Goal: Information Seeking & Learning: Learn about a topic

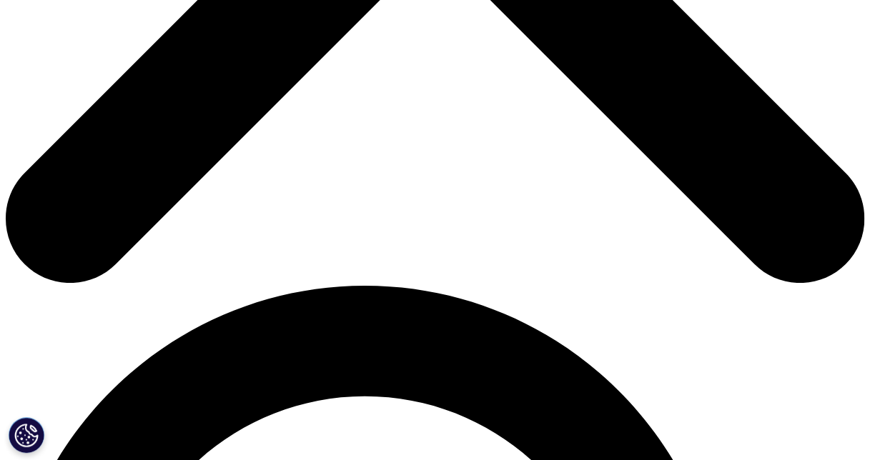
scroll to position [156, 827]
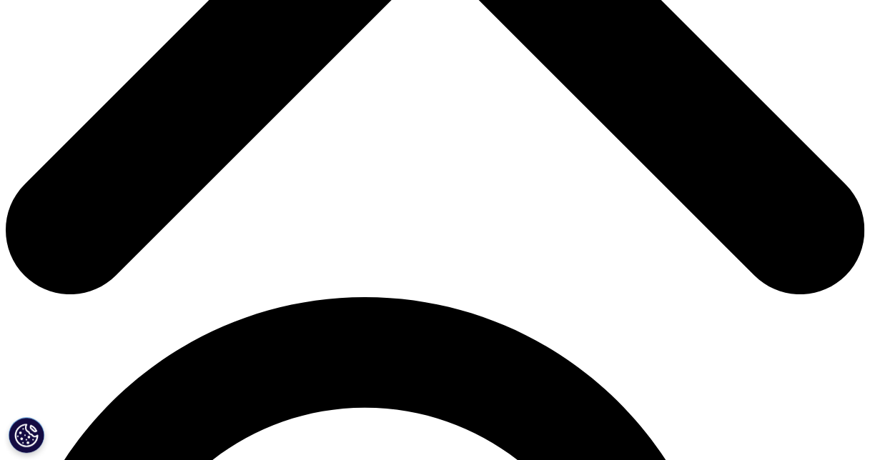
scroll to position [497, 827]
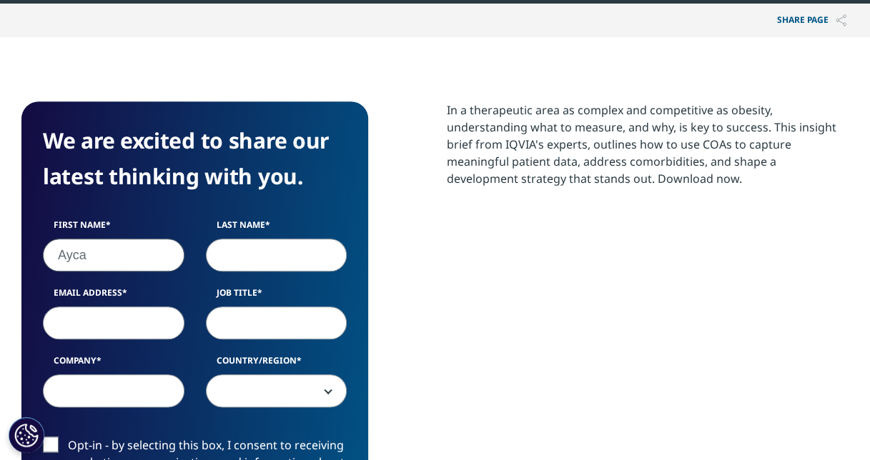
type input "Ayca"
click at [215, 262] on input "Last Name" at bounding box center [277, 255] width 142 height 33
type input "Ozturk Orhun"
click at [99, 326] on input "Email Address" at bounding box center [114, 323] width 142 height 33
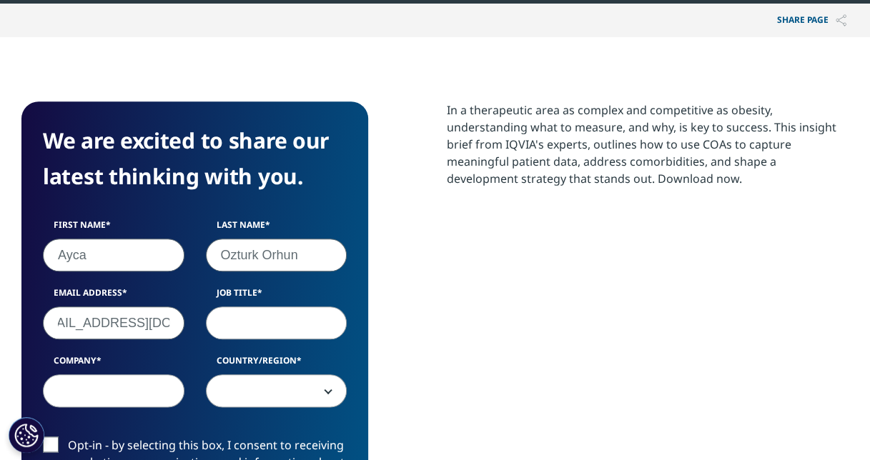
type input "aorh@novonordisk.com"
click at [289, 324] on input "Job Title" at bounding box center [277, 323] width 142 height 33
drag, startPoint x: 329, startPoint y: 327, endPoint x: 180, endPoint y: 319, distance: 148.9
click at [180, 319] on div "First Name Ayca Last Name Ozturk Orhun Email Address aorh@novonordisk.com Job T…" at bounding box center [194, 321] width 325 height 204
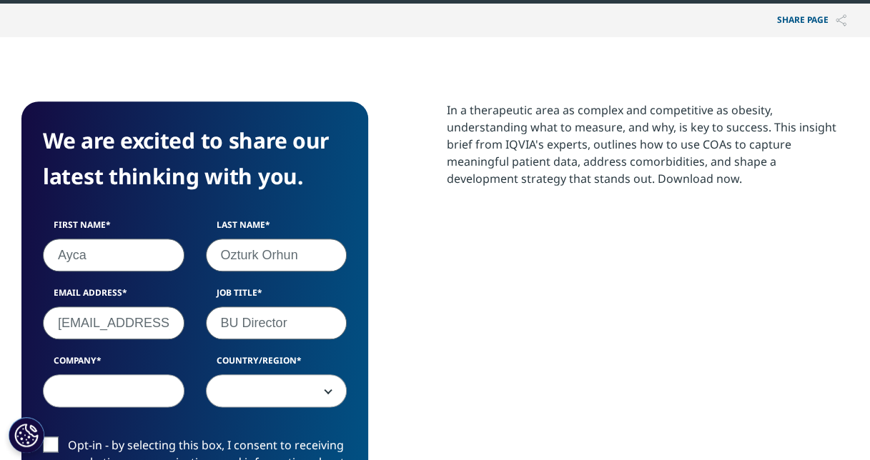
type input "BU Director"
click at [84, 389] on input "Company" at bounding box center [114, 391] width 142 height 33
type input "Novo Nordisk"
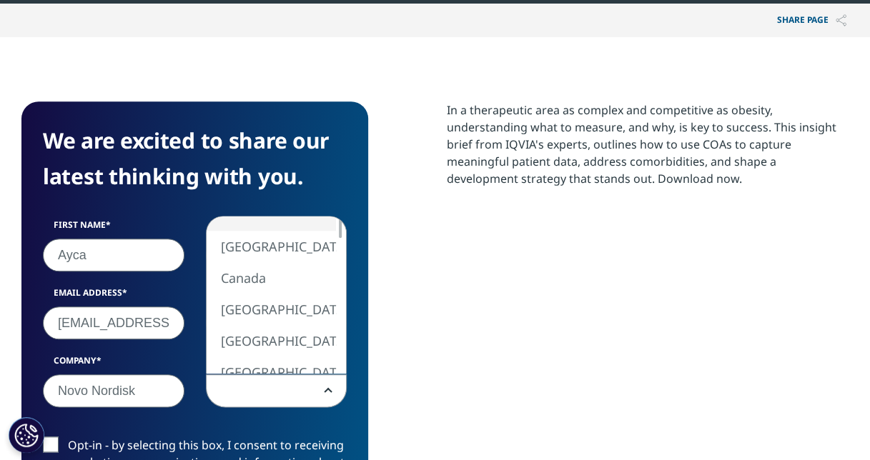
click at [244, 388] on span at bounding box center [277, 391] width 140 height 33
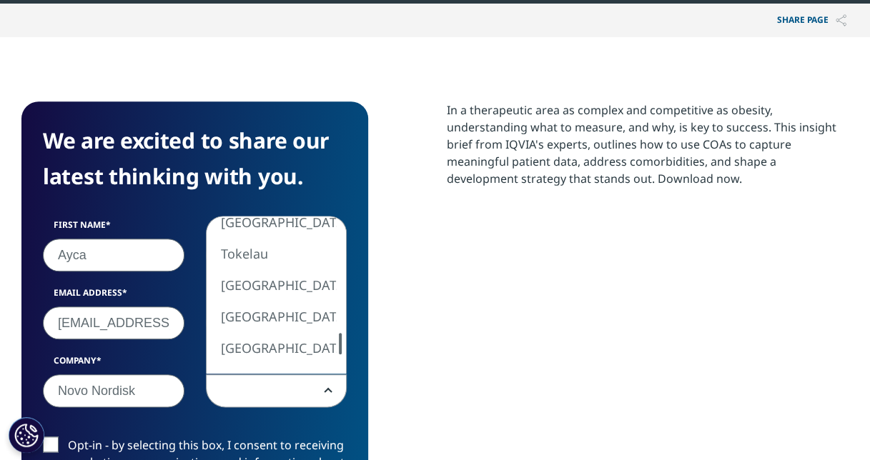
click at [332, 348] on div "United States Canada United Kingdom Afghanistan Albania Algeria American Samoa …" at bounding box center [277, 295] width 140 height 157
click at [338, 347] on div at bounding box center [340, 348] width 11 height 21
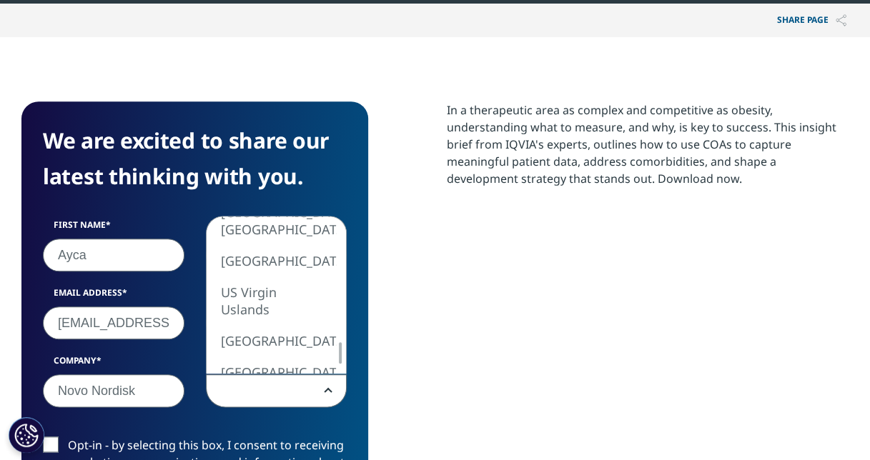
select select "Turkey"
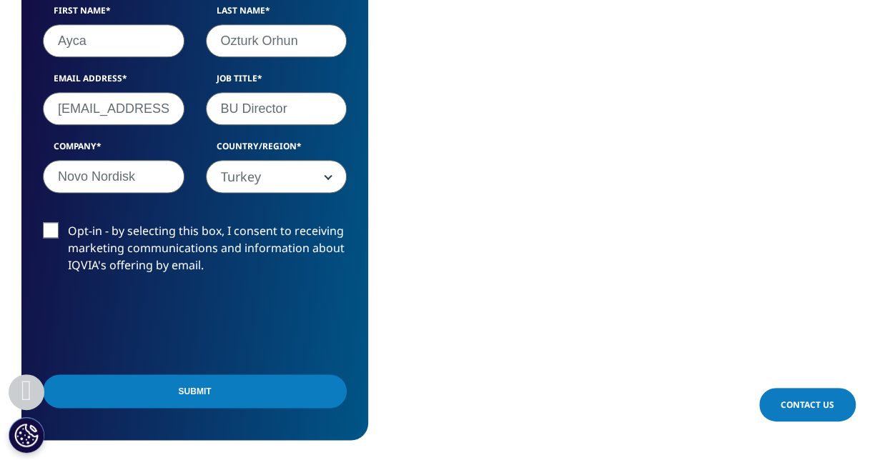
scroll to position [824, 0]
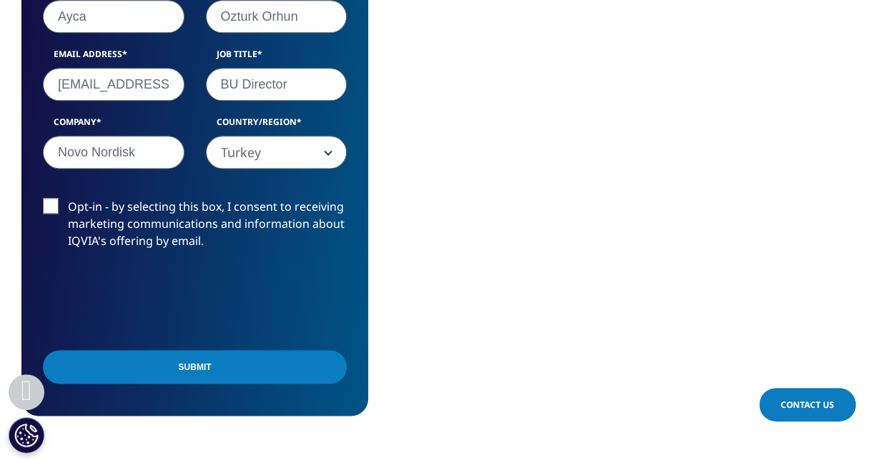
click at [56, 202] on label "Opt-in - by selecting this box, I consent to receiving marketing communications…" at bounding box center [195, 227] width 304 height 59
click at [68, 198] on input "Opt-in - by selecting this box, I consent to receiving marketing communications…" at bounding box center [68, 198] width 0 height 0
click at [249, 353] on input "Submit" at bounding box center [195, 367] width 304 height 34
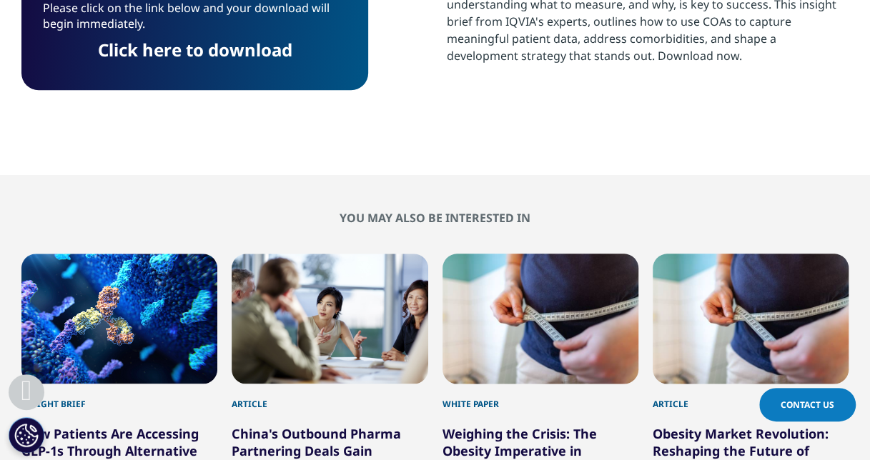
scroll to position [7, 7]
click at [206, 55] on link "Click here to download" at bounding box center [195, 50] width 194 height 24
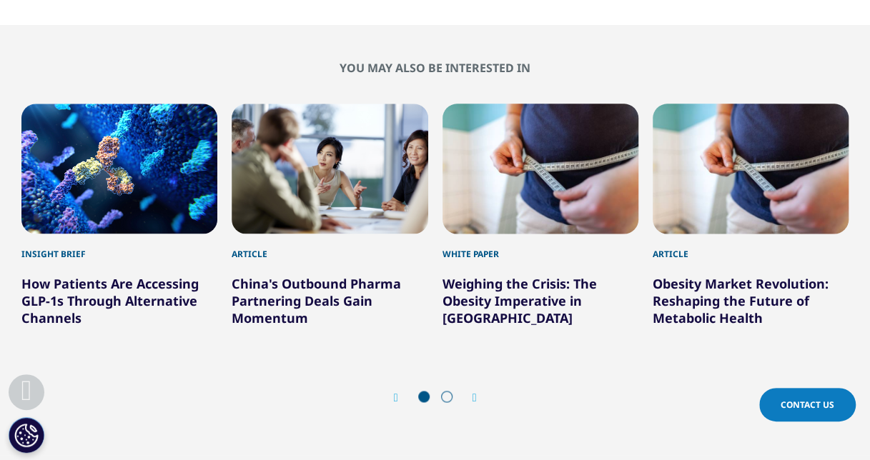
scroll to position [874, 0]
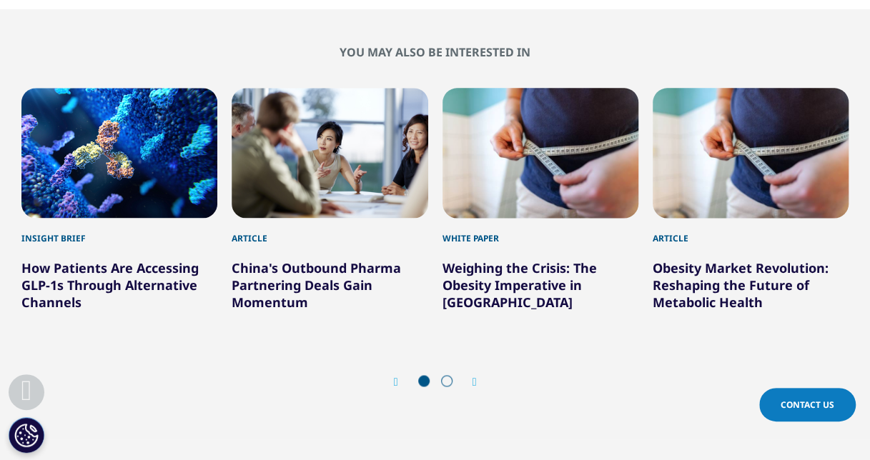
click at [706, 276] on link "Obesity Market Revolution: Reshaping the Future of Metabolic Health" at bounding box center [741, 285] width 176 height 51
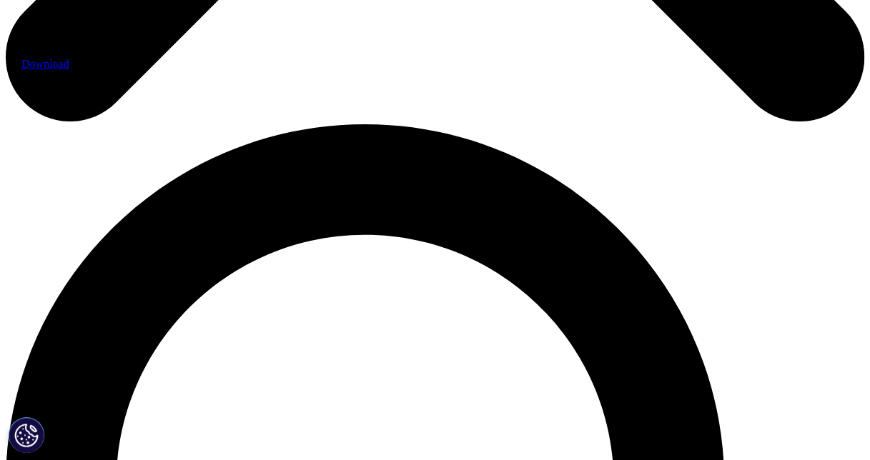
scroll to position [769, 0]
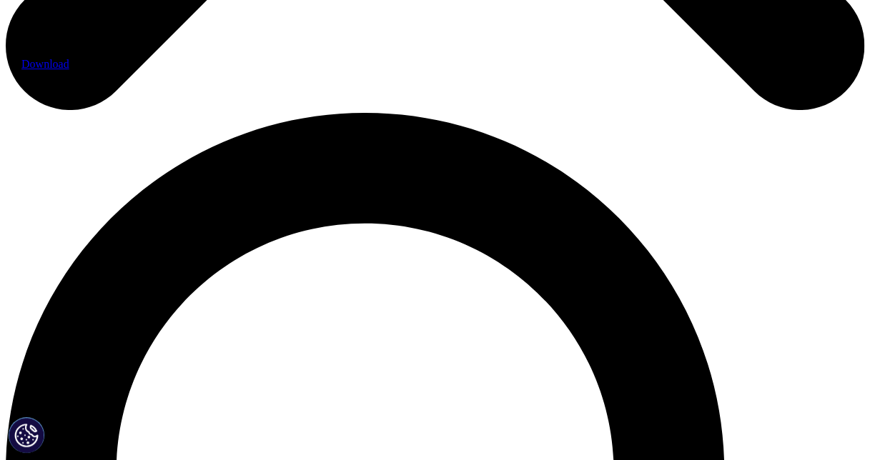
click at [69, 70] on span "Download" at bounding box center [45, 64] width 48 height 12
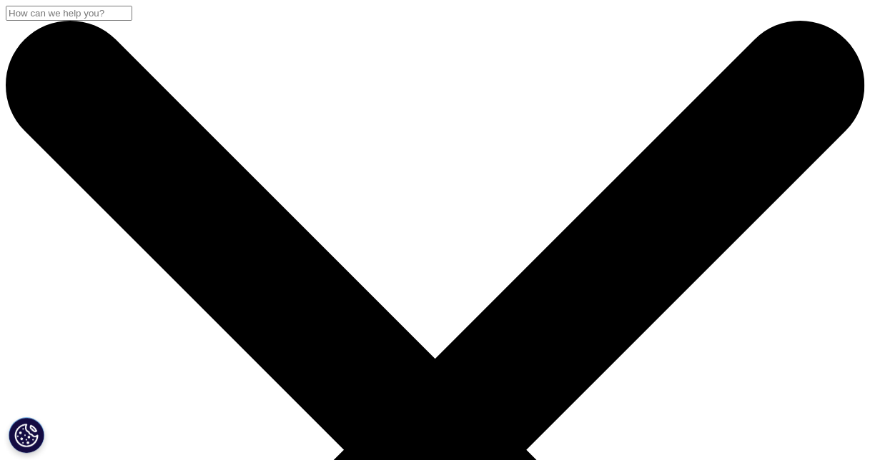
scroll to position [585, 827]
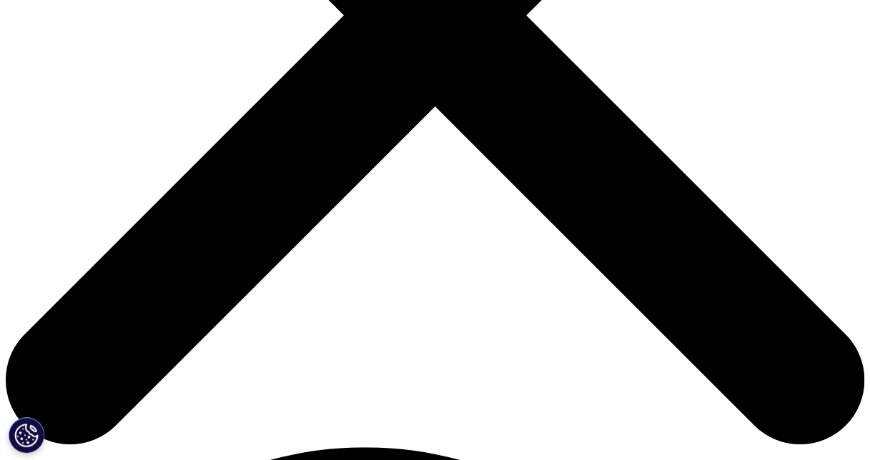
scroll to position [445, 0]
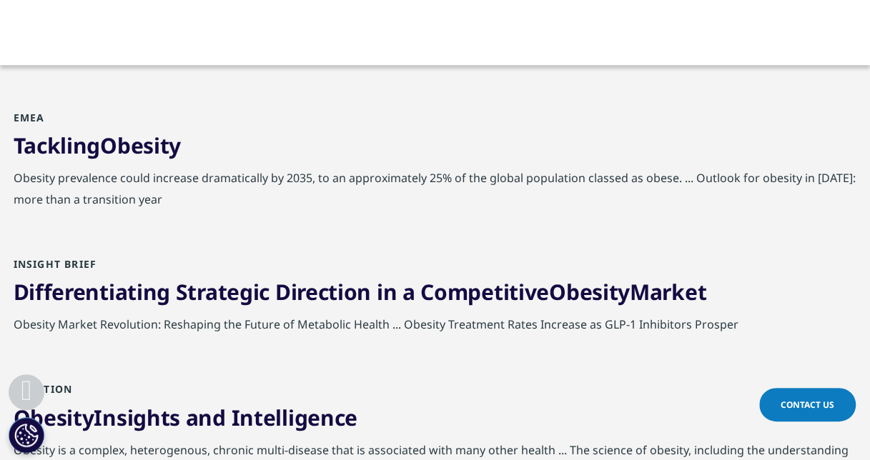
click at [137, 147] on span "Obesity" at bounding box center [140, 145] width 81 height 29
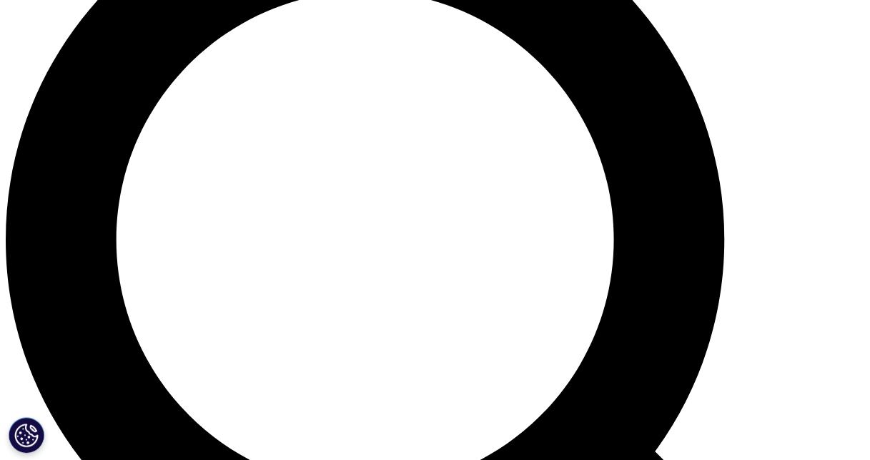
scroll to position [1030, 0]
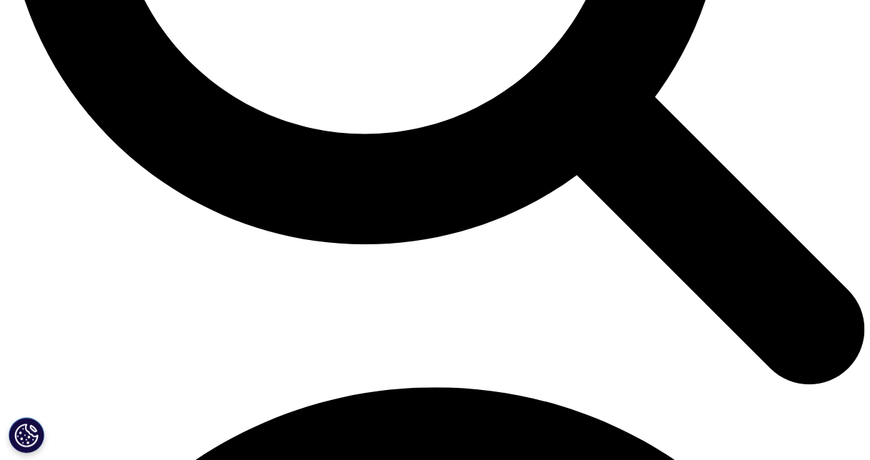
scroll to position [1401, 0]
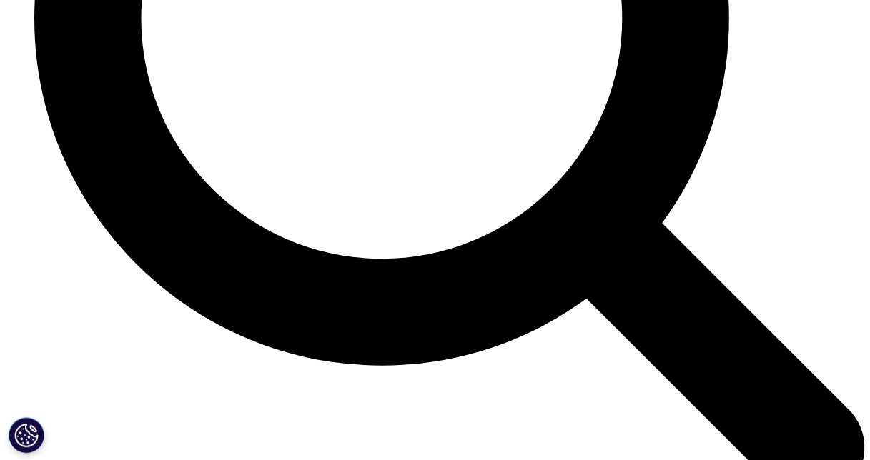
scroll to position [5512, 0]
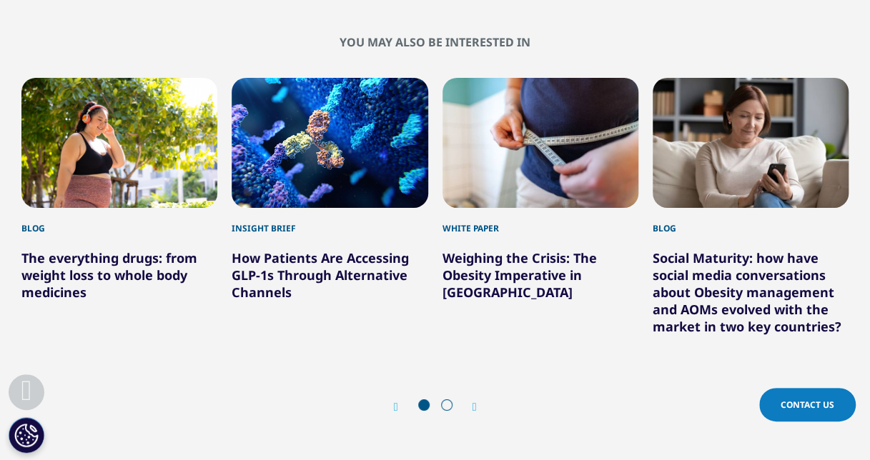
scroll to position [7458, 0]
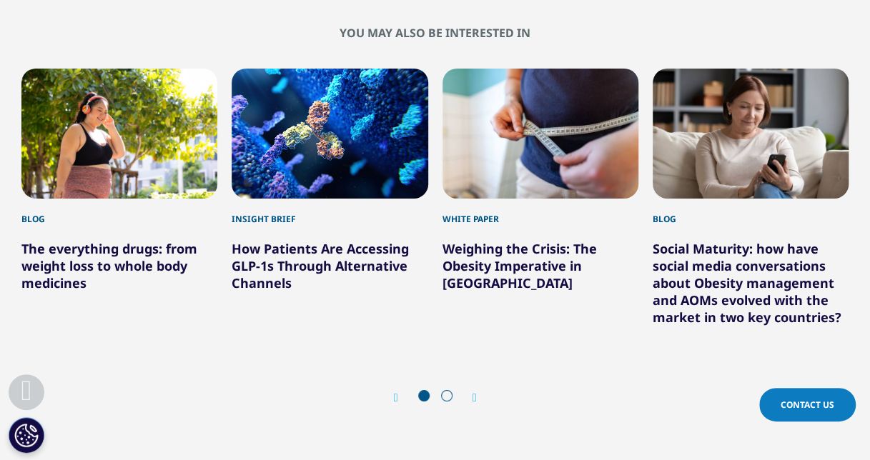
click at [473, 393] on icon "Next slide" at bounding box center [475, 398] width 4 height 11
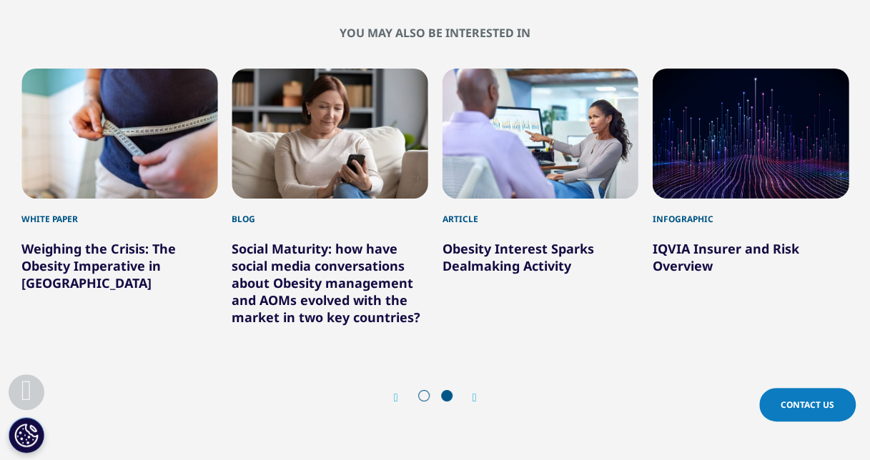
click at [320, 247] on link "Social Maturity: how have social media conversations about Obesity management a…" at bounding box center [326, 283] width 189 height 86
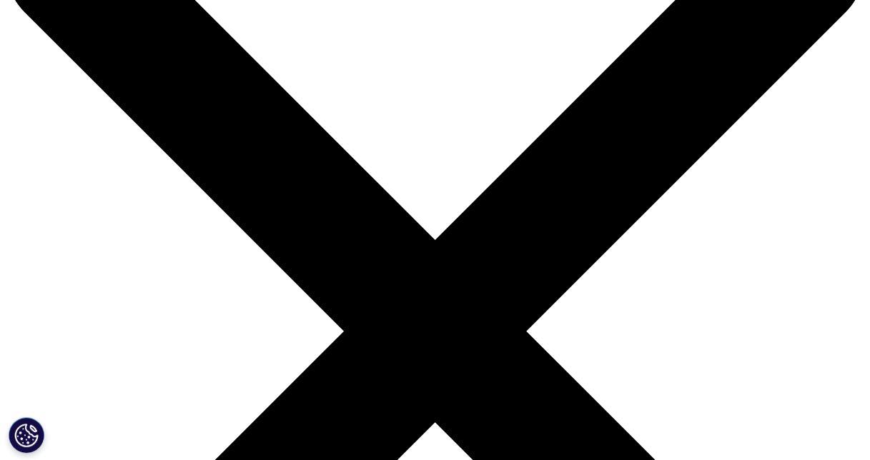
scroll to position [105, 0]
